Goal: Find contact information: Find contact information

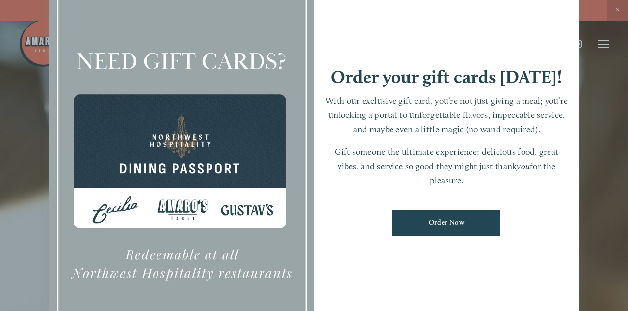
drag, startPoint x: 529, startPoint y: 185, endPoint x: 580, endPoint y: 71, distance: 124.6
click at [580, 71] on div "Order your gift cards [DATE]! With our exclusive gift card, you’re not just giv…" at bounding box center [314, 155] width 628 height 311
click at [611, 142] on div at bounding box center [314, 155] width 628 height 311
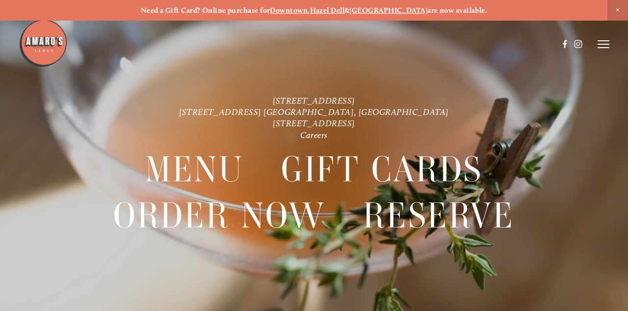
click at [601, 42] on icon at bounding box center [604, 44] width 12 height 9
click at [624, 166] on div "[STREET_ADDRESS] [STREET_ADDRESS] [GEOGRAPHIC_DATA], [GEOGRAPHIC_DATA] [STREET_…" at bounding box center [314, 176] width 628 height 163
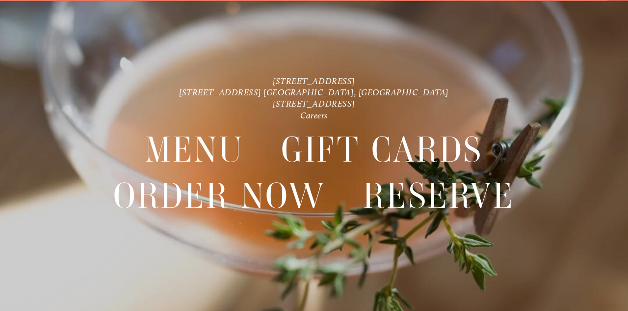
scroll to position [21, 0]
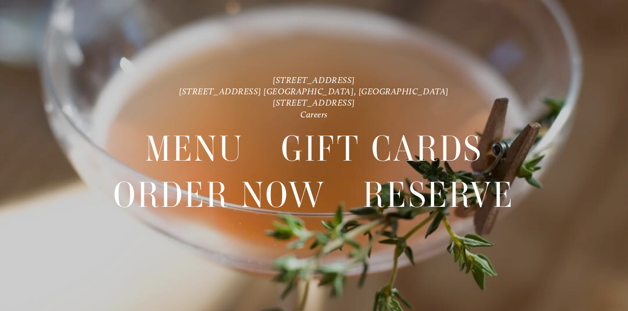
click at [624, 173] on div "[STREET_ADDRESS] [STREET_ADDRESS] [GEOGRAPHIC_DATA], [GEOGRAPHIC_DATA] [STREET_…" at bounding box center [314, 155] width 628 height 163
click at [341, 82] on link "[STREET_ADDRESS]" at bounding box center [314, 80] width 82 height 10
